Goal: Information Seeking & Learning: Learn about a topic

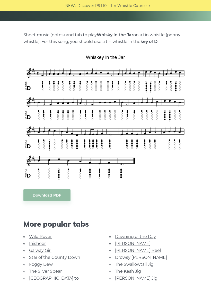
click at [48, 248] on link "Galway Girl" at bounding box center [40, 250] width 22 height 5
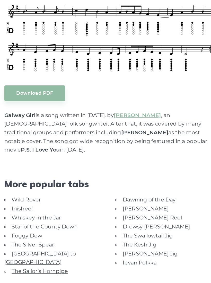
scroll to position [160, 0]
click at [29, 230] on link "Star of the County Down" at bounding box center [54, 232] width 51 height 5
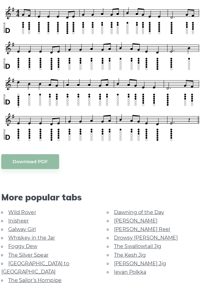
scroll to position [113, 0]
click at [29, 243] on link "Foggy Dew" at bounding box center [41, 245] width 24 height 5
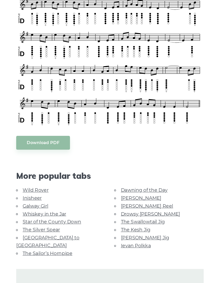
scroll to position [138, 0]
click at [29, 226] on link "The Silver Spear" at bounding box center [45, 228] width 33 height 5
click at [28, 233] on link "[GEOGRAPHIC_DATA] to [GEOGRAPHIC_DATA]" at bounding box center [50, 239] width 55 height 12
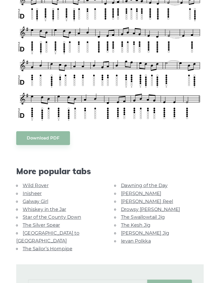
click at [41, 243] on link "The Sailor’s Hornpipe" at bounding box center [50, 245] width 43 height 5
click at [59, 243] on link "The Sailor’s Hornpipe" at bounding box center [50, 245] width 43 height 5
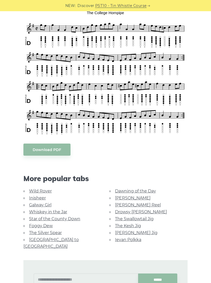
scroll to position [152, 0]
click at [116, 217] on link "The Swallowtail Jig" at bounding box center [134, 218] width 39 height 5
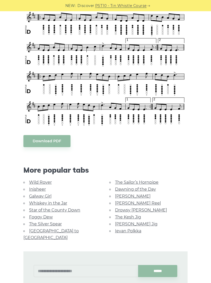
scroll to position [282, 0]
click at [115, 216] on link "The Kesh Jig" at bounding box center [128, 216] width 26 height 5
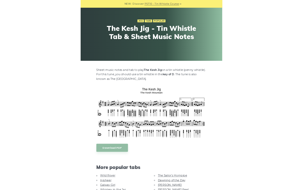
scroll to position [94, 0]
